Goal: Information Seeking & Learning: Learn about a topic

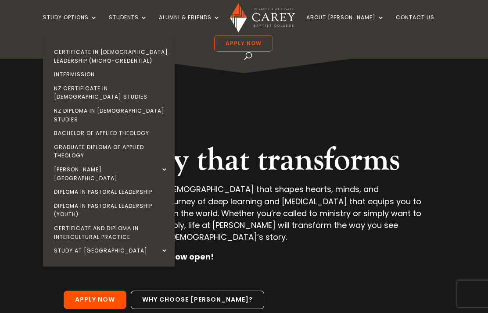
click at [121, 62] on link "Certificate in [DEMOGRAPHIC_DATA] Leadership (Micro-credential)" at bounding box center [111, 56] width 132 height 22
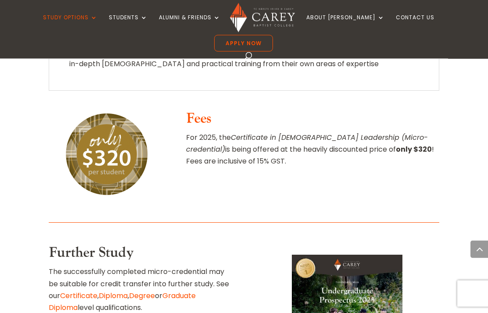
scroll to position [1332, 0]
click at [140, 291] on link "Degree" at bounding box center [142, 296] width 26 height 10
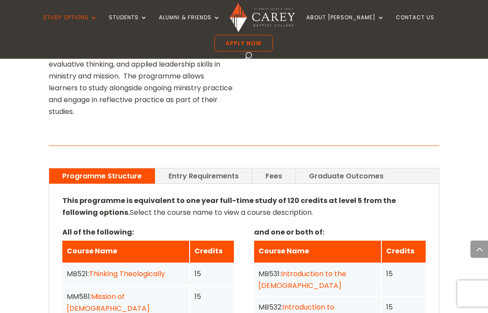
scroll to position [604, 0]
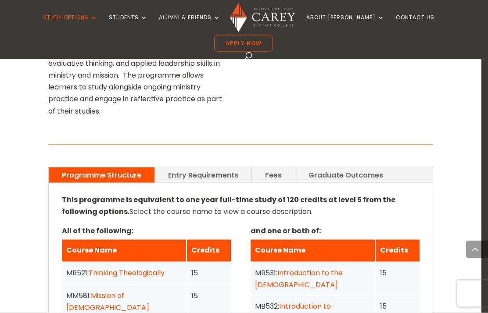
scroll to position [605, 0]
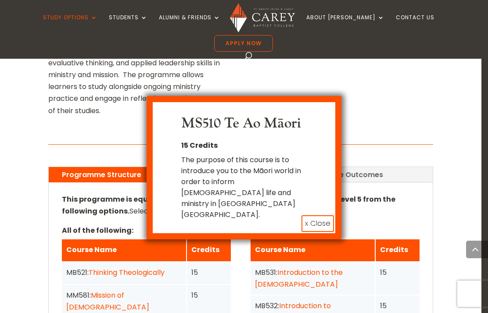
click at [447, 115] on div "MS510 Te Ao Māori 15 Credits The purpose of this course is to introduce you to …" at bounding box center [244, 156] width 488 height 313
click at [460, 210] on div "MS510 Te Ao Māori 15 Credits The purpose of this course is to introduce you to …" at bounding box center [244, 156] width 488 height 313
click at [102, 242] on div "MS510 Te Ao Māori 15 Credits The purpose of this course is to introduce you to …" at bounding box center [244, 156] width 488 height 313
click at [91, 241] on div "MS510 Te Ao Māori 15 Credits The purpose of this course is to introduce you to …" at bounding box center [244, 156] width 488 height 313
click at [323, 215] on button "x Close" at bounding box center [317, 223] width 32 height 17
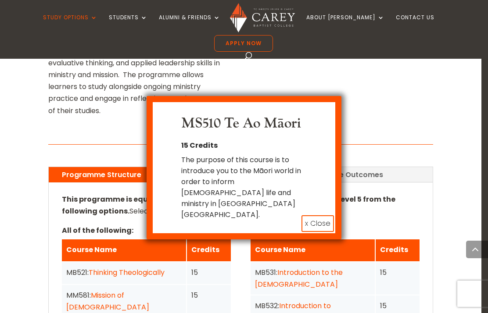
click at [317, 215] on button "x Close" at bounding box center [317, 223] width 32 height 17
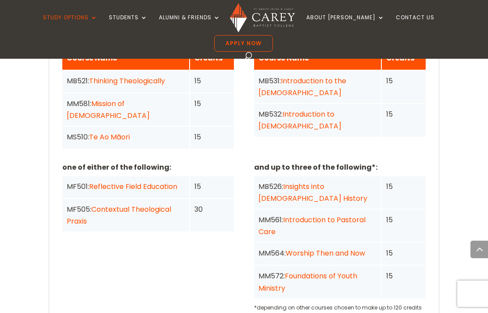
scroll to position [896, 0]
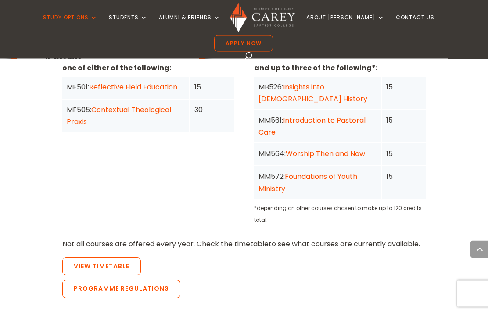
click at [127, 258] on link "View Timetable" at bounding box center [101, 267] width 79 height 18
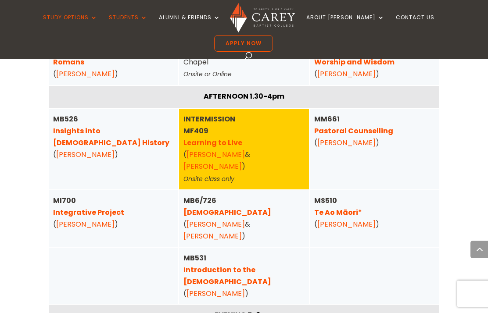
scroll to position [683, 0]
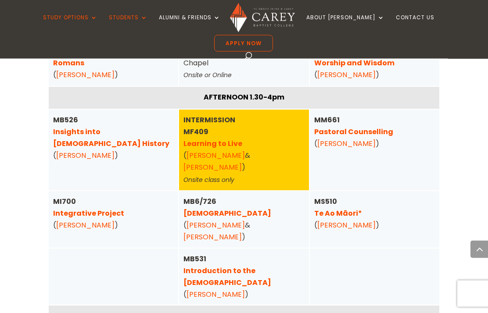
click at [341, 221] on link "[PERSON_NAME]" at bounding box center [346, 226] width 58 height 10
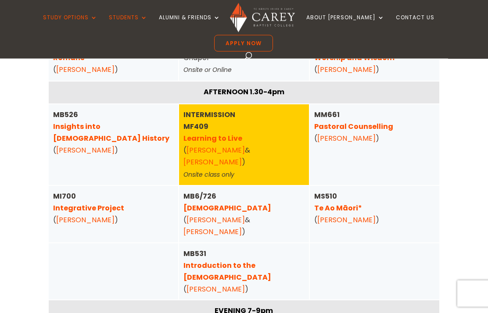
scroll to position [683, 0]
click at [341, 203] on link "Te Ao Māori*" at bounding box center [338, 208] width 48 height 10
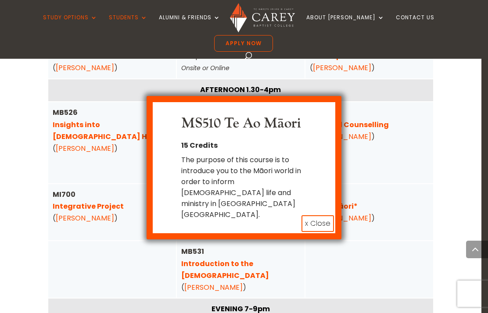
click at [315, 215] on button "x Close" at bounding box center [317, 223] width 32 height 17
